Goal: Find contact information: Find contact information

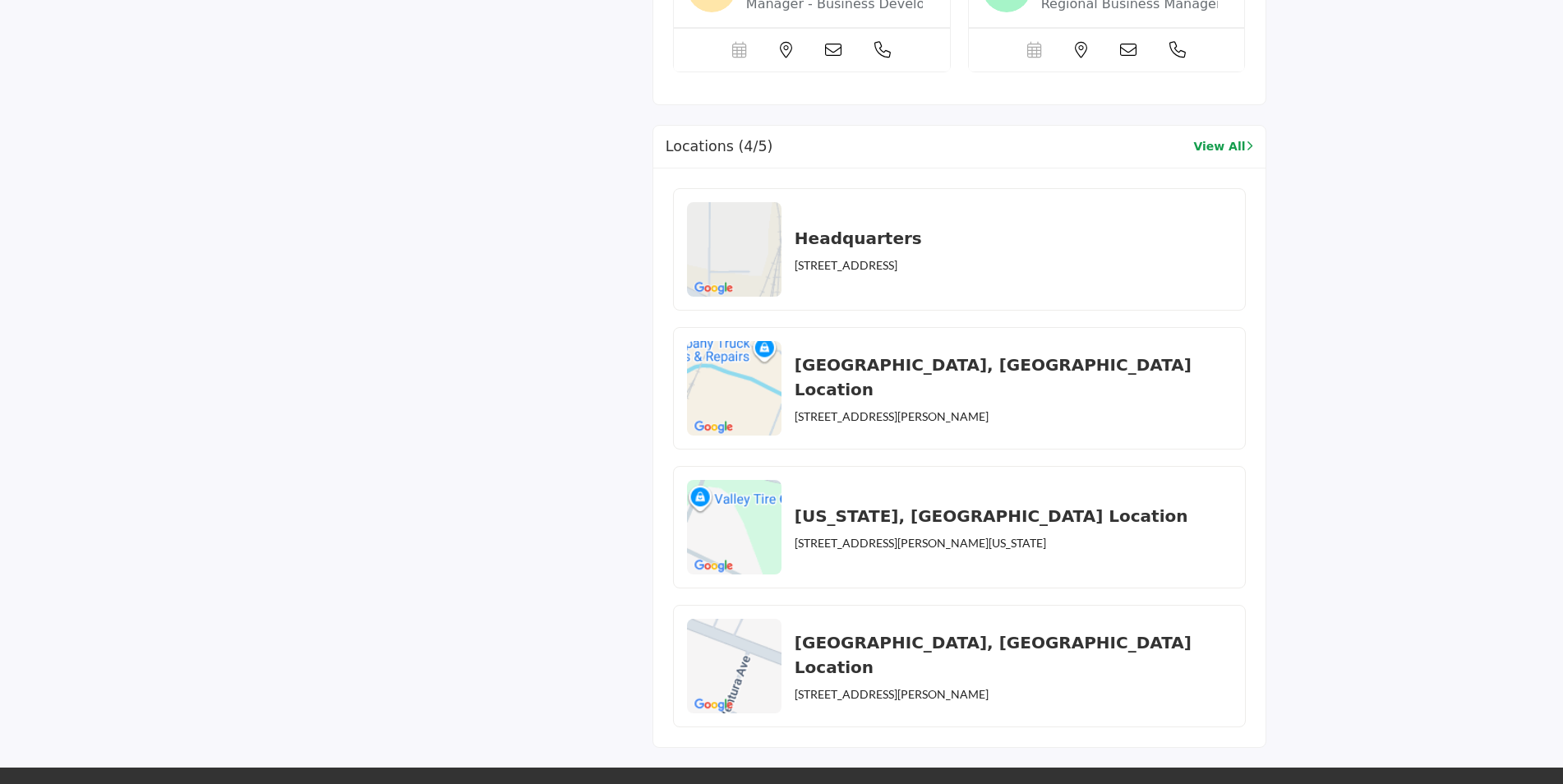
scroll to position [1561, 0]
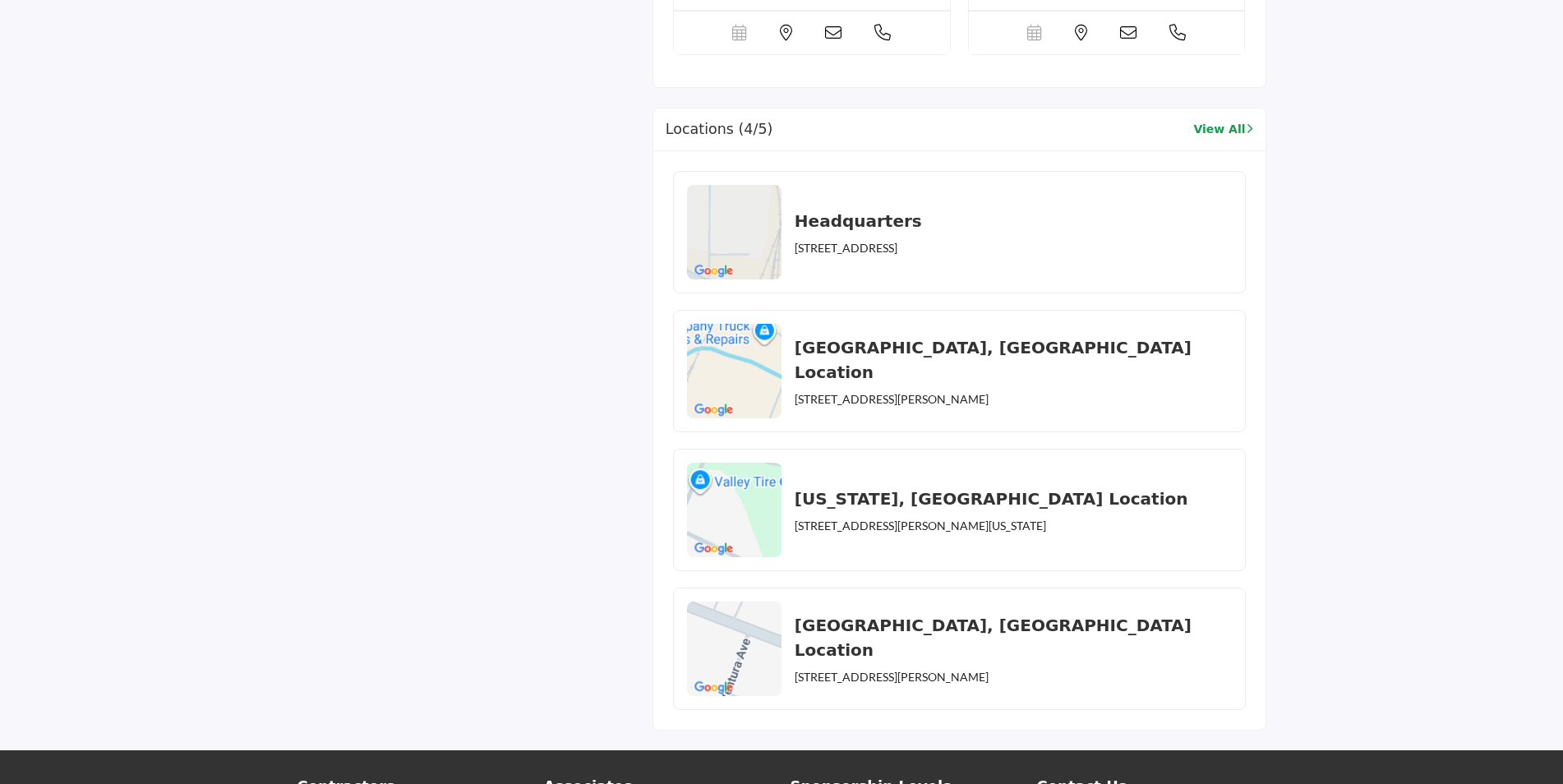
click at [746, 500] on img at bounding box center [734, 510] width 94 height 94
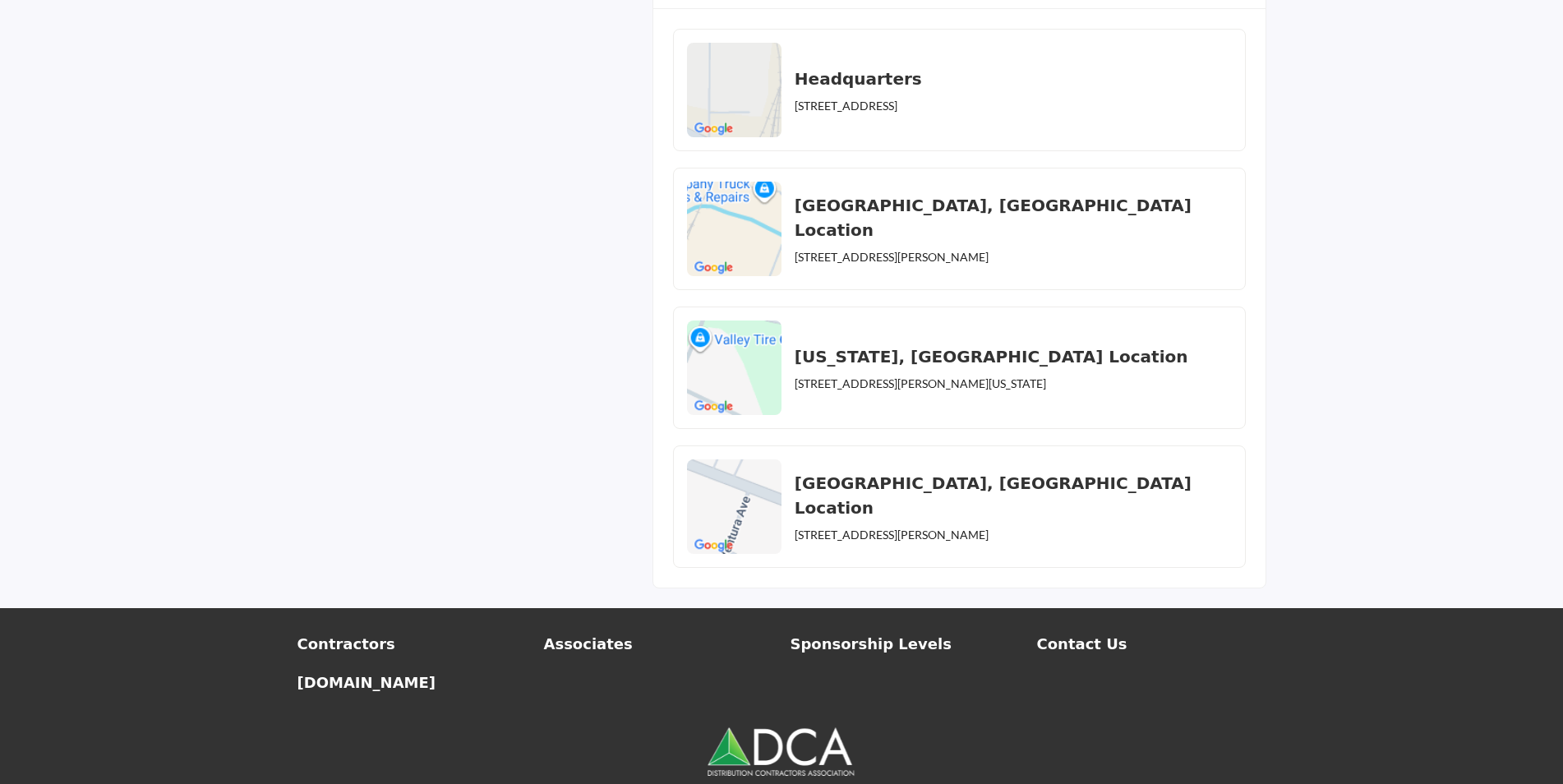
scroll to position [1773, 0]
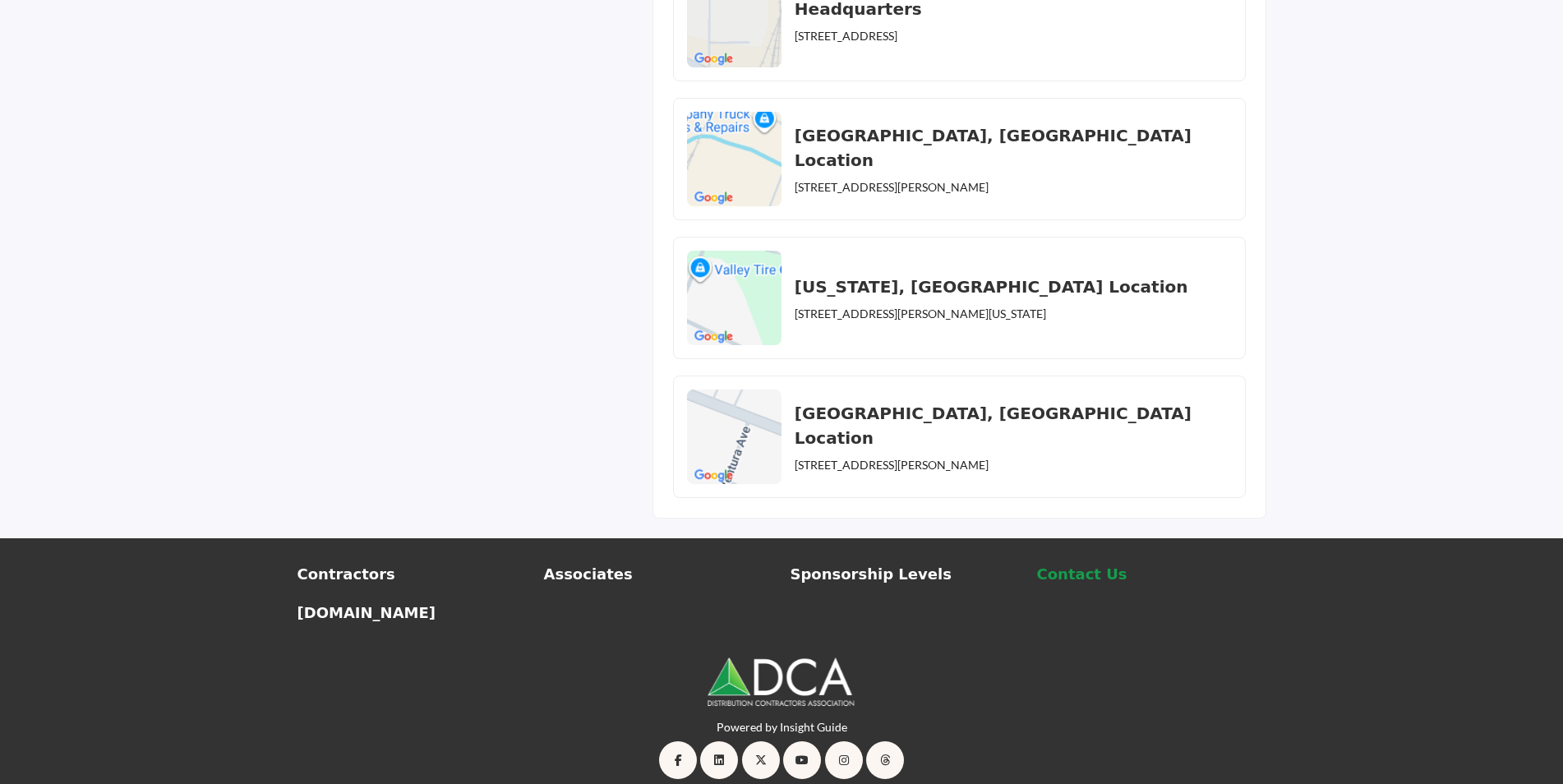
click at [1062, 563] on p "Contact Us" at bounding box center [1151, 574] width 229 height 22
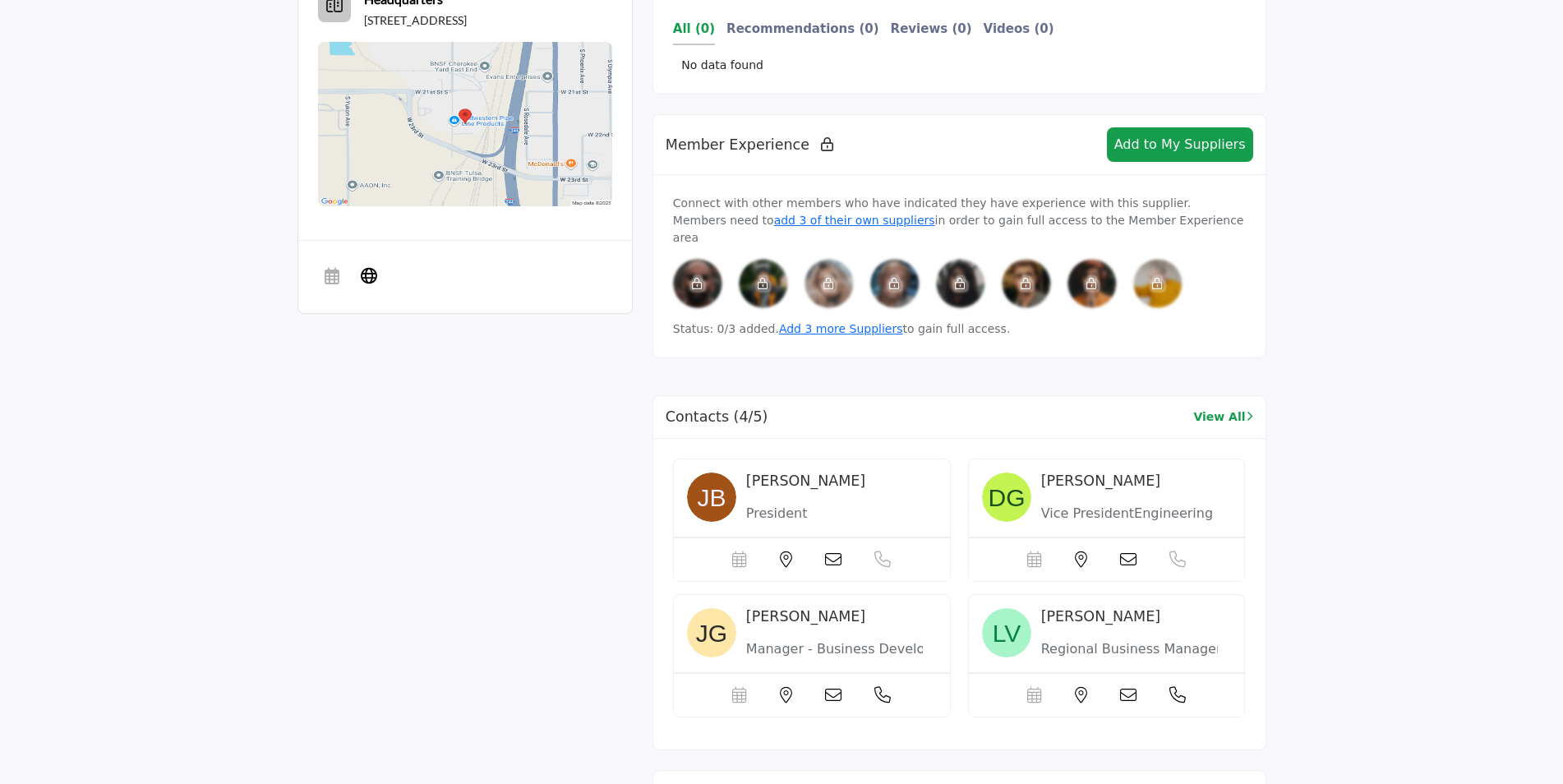
scroll to position [904, 0]
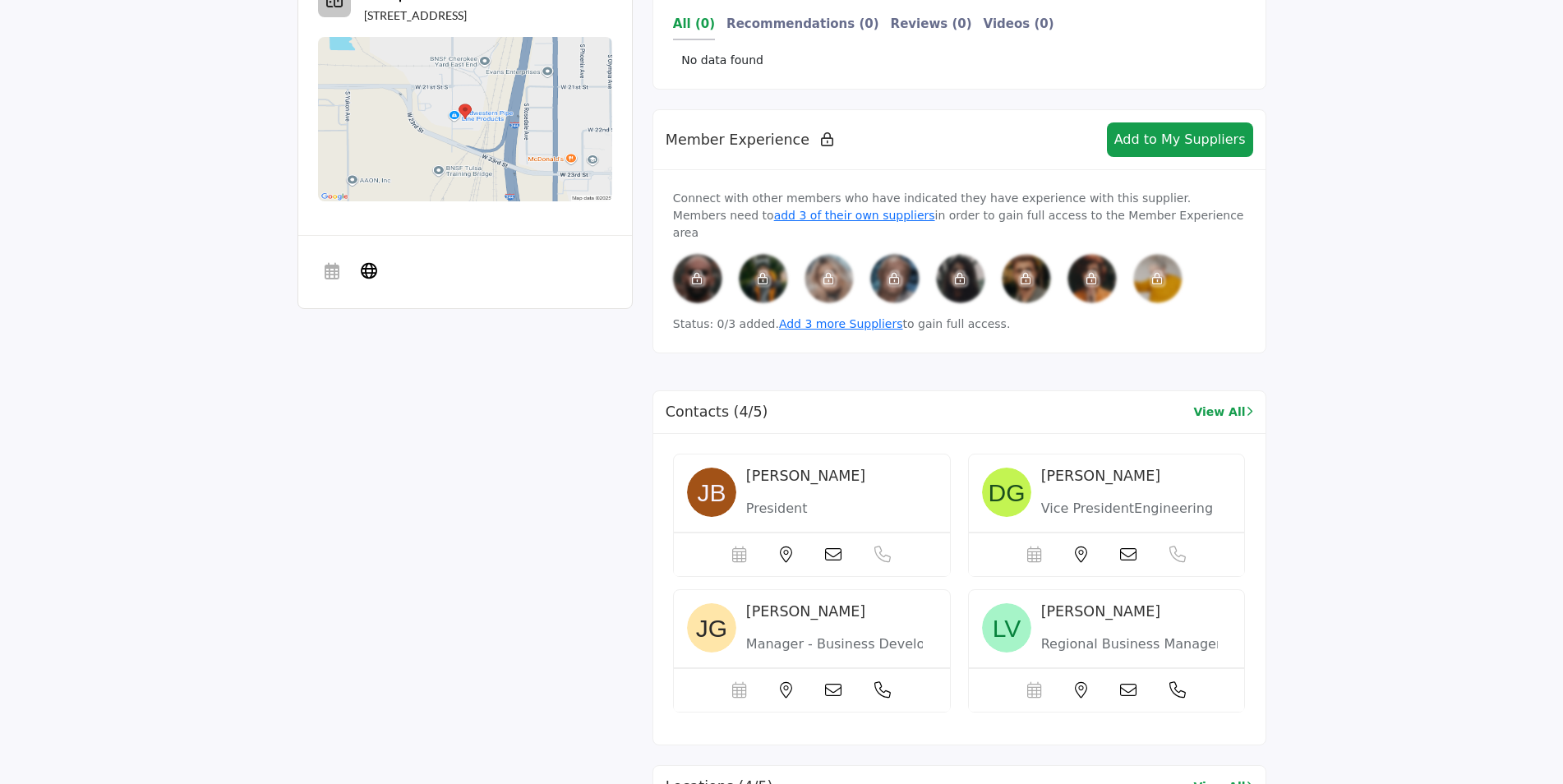
click at [878, 563] on icon at bounding box center [882, 554] width 16 height 16
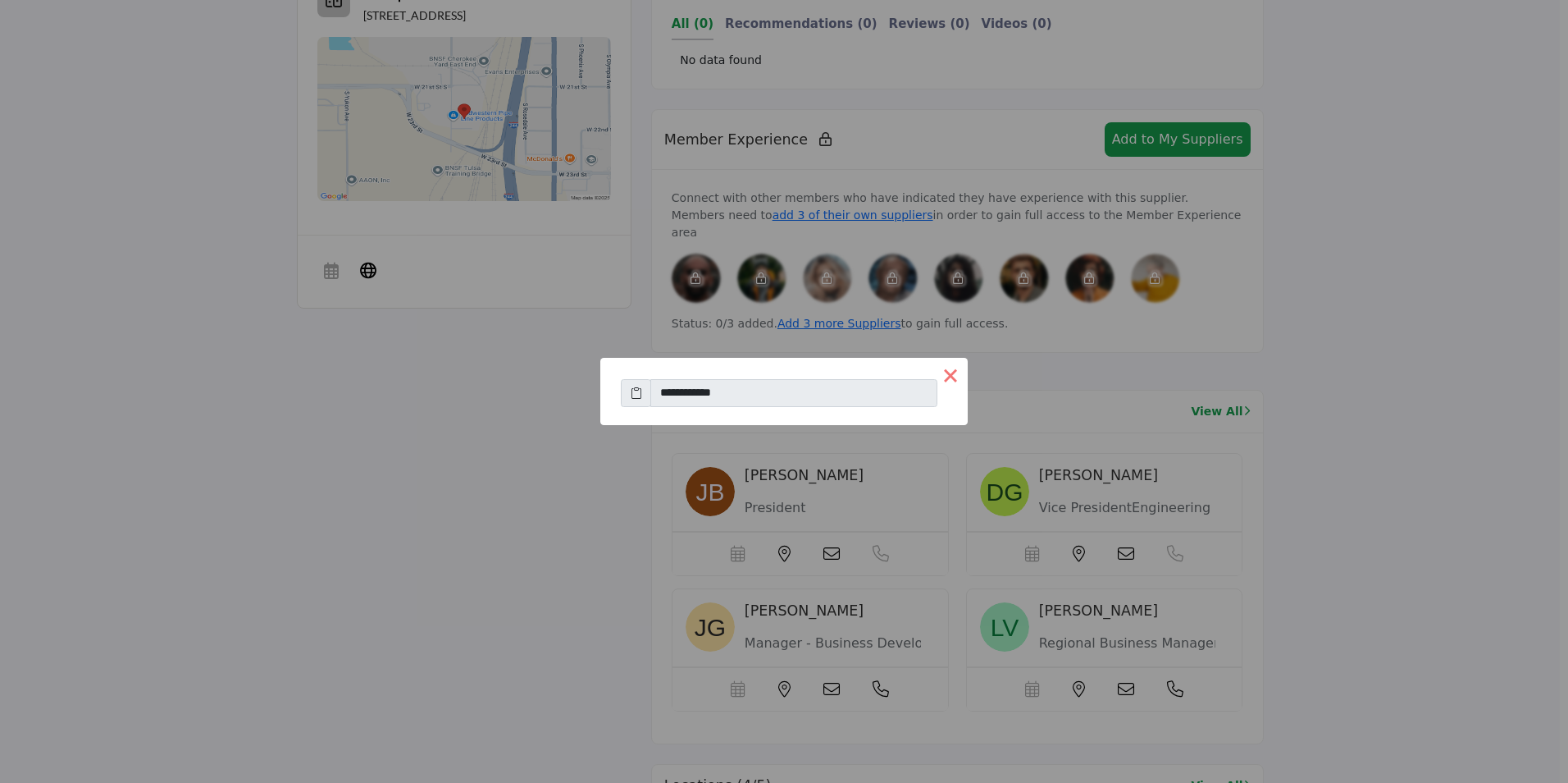
click at [945, 374] on button "×" at bounding box center [950, 375] width 35 height 35
